Goal: Find specific fact: Find specific fact

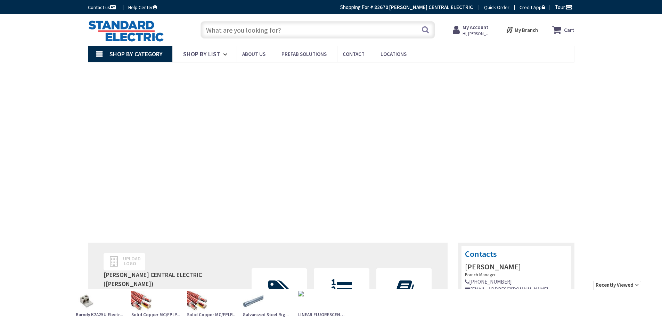
type input "[GEOGRAPHIC_DATA], [GEOGRAPHIC_DATA]"
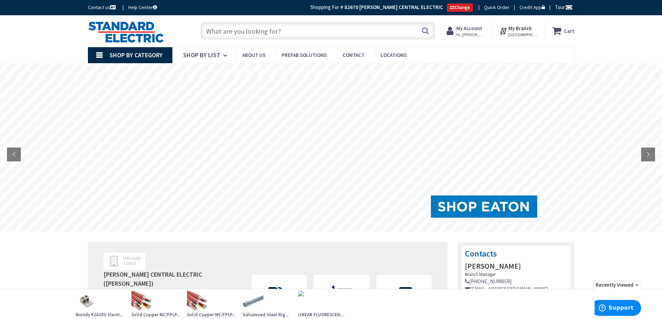
click at [223, 30] on input "text" at bounding box center [317, 30] width 235 height 17
click at [222, 31] on input "text" at bounding box center [317, 30] width 235 height 17
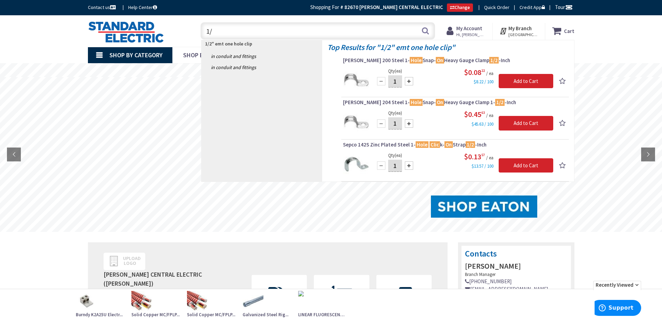
type input "1"
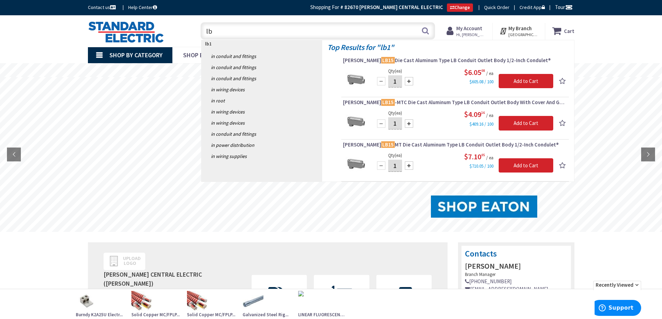
type input "l"
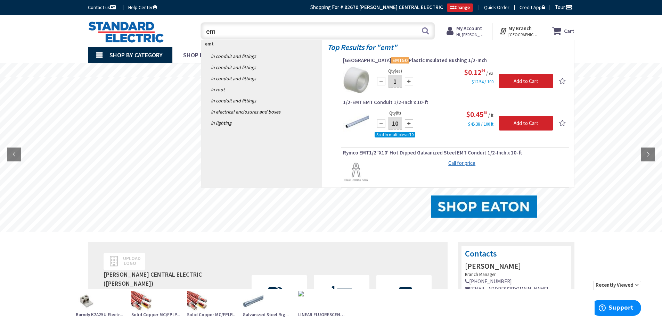
type input "e"
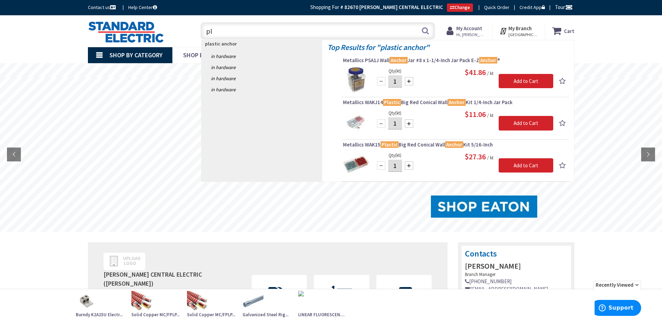
type input "p"
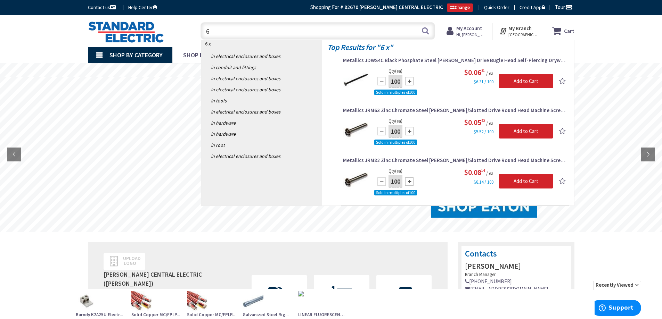
type input "6"
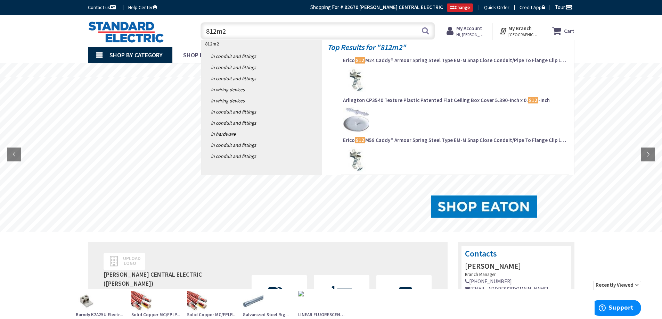
type input "812m24"
